Goal: Information Seeking & Learning: Learn about a topic

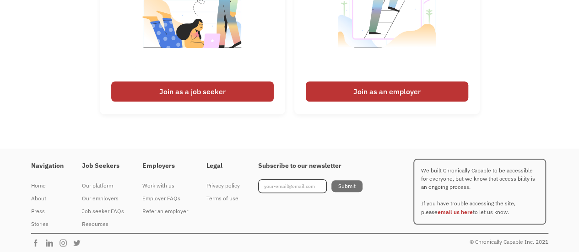
scroll to position [2096, 0]
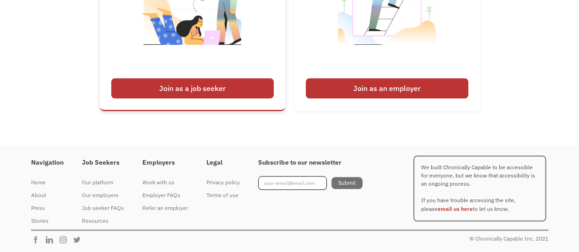
click at [198, 83] on div "Join as a job seeker" at bounding box center [192, 88] width 162 height 20
click at [190, 93] on div "Join as a job seeker" at bounding box center [192, 88] width 162 height 20
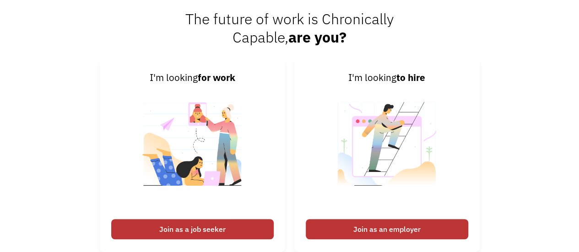
scroll to position [1978, 0]
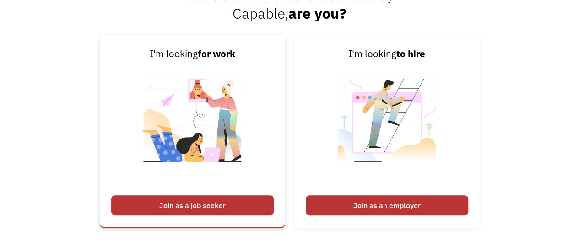
click at [225, 203] on div "Join as a job seeker" at bounding box center [192, 205] width 162 height 20
click at [226, 51] on strong "for work" at bounding box center [217, 54] width 38 height 12
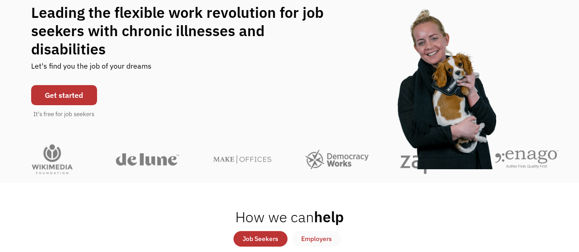
scroll to position [15, 0]
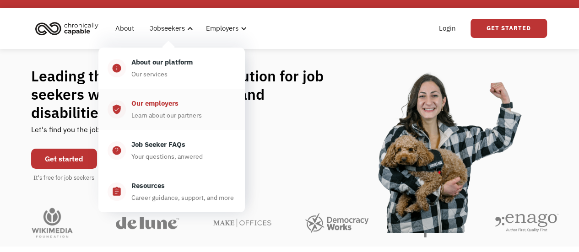
click at [160, 105] on div "Our employers" at bounding box center [154, 103] width 47 height 11
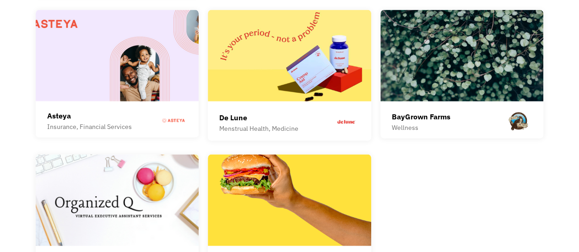
scroll to position [2435, 0]
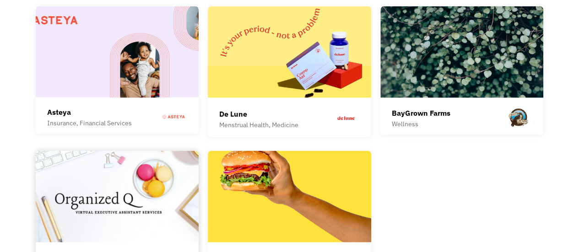
click at [168, 184] on img at bounding box center [117, 195] width 163 height 91
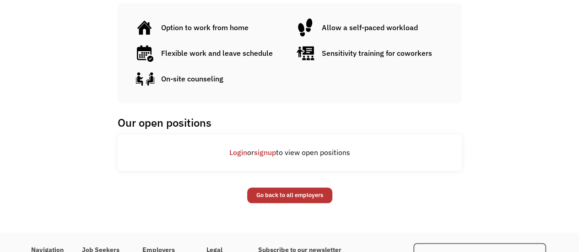
scroll to position [436, 0]
